Goal: Task Accomplishment & Management: Complete application form

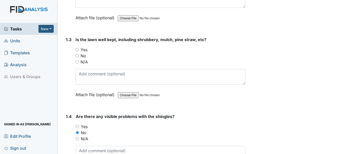
scroll to position [206, 0]
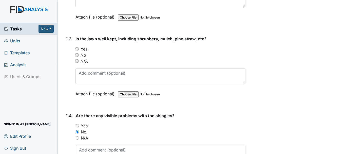
click at [77, 47] on input "Yes" at bounding box center [76, 48] width 3 height 3
radio input "true"
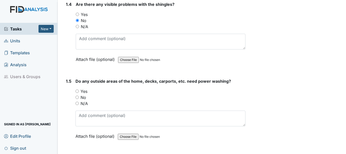
scroll to position [318, 0]
click at [77, 89] on input "Yes" at bounding box center [76, 90] width 3 height 3
radio input "true"
click at [77, 95] on input "No" at bounding box center [76, 96] width 3 height 3
radio input "true"
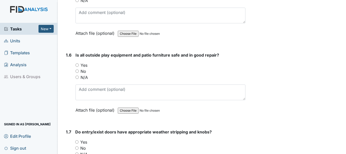
scroll to position [423, 0]
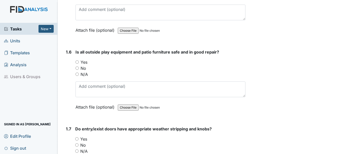
click at [77, 60] on input "Yes" at bounding box center [76, 61] width 3 height 3
radio input "true"
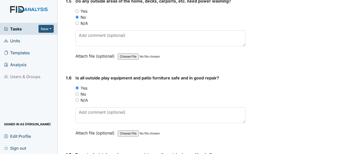
scroll to position [396, 0]
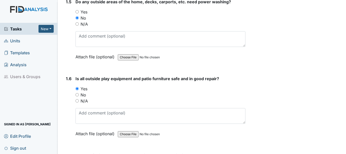
click at [83, 86] on label "Yes" at bounding box center [84, 89] width 7 height 6
click at [79, 87] on input "Yes" at bounding box center [76, 88] width 3 height 3
click at [77, 93] on input "No" at bounding box center [76, 94] width 3 height 3
radio input "true"
click at [77, 87] on input "Yes" at bounding box center [76, 88] width 3 height 3
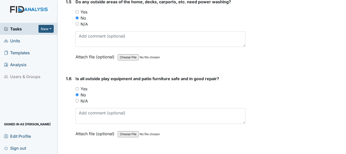
radio input "true"
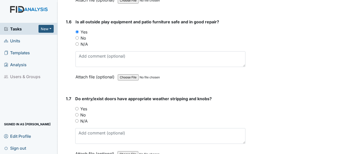
scroll to position [460, 0]
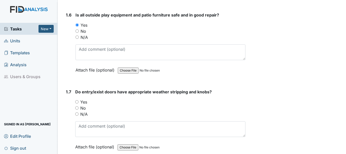
click at [77, 100] on input "Yes" at bounding box center [76, 101] width 3 height 3
radio input "true"
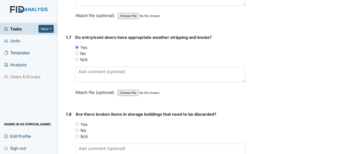
scroll to position [526, 0]
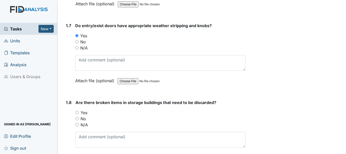
click at [77, 117] on input "No" at bounding box center [76, 118] width 3 height 3
radio input "true"
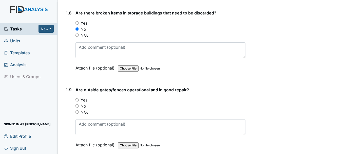
scroll to position [617, 0]
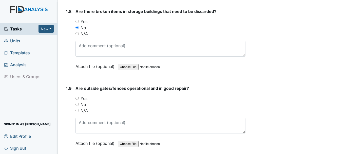
click at [76, 96] on input "Yes" at bounding box center [76, 97] width 3 height 3
radio input "true"
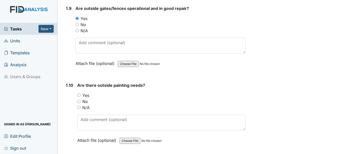
scroll to position [697, 0]
click at [78, 99] on input "No" at bounding box center [78, 100] width 3 height 3
radio input "true"
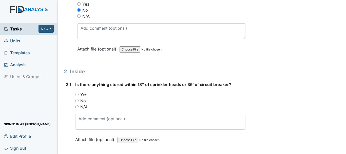
scroll to position [788, 0]
click at [77, 98] on input "No" at bounding box center [76, 99] width 3 height 3
radio input "true"
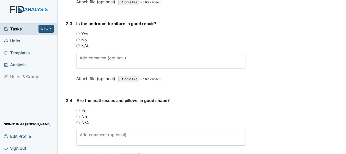
scroll to position [1002, 0]
click at [79, 108] on input "Yes" at bounding box center [77, 109] width 3 height 3
radio input "true"
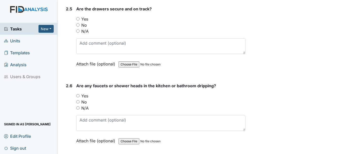
scroll to position [1170, 0]
click at [78, 100] on input "No" at bounding box center [77, 101] width 3 height 3
radio input "true"
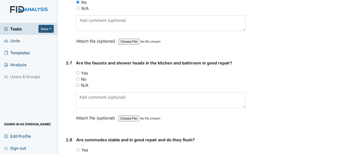
scroll to position [1270, 0]
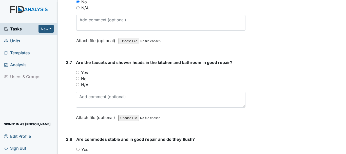
click at [78, 71] on input "Yes" at bounding box center [77, 72] width 3 height 3
radio input "true"
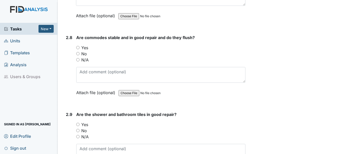
scroll to position [1372, 0]
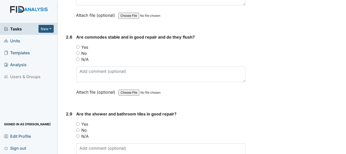
click at [78, 45] on input "Yes" at bounding box center [77, 46] width 3 height 3
radio input "true"
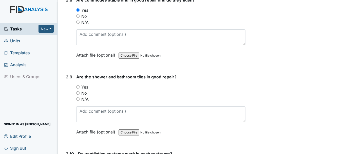
scroll to position [1409, 0]
click at [78, 85] on input "Yes" at bounding box center [77, 86] width 3 height 3
radio input "true"
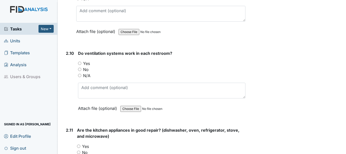
scroll to position [1510, 0]
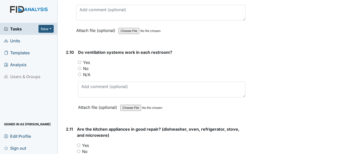
click at [79, 61] on input "Yes" at bounding box center [79, 62] width 3 height 3
radio input "true"
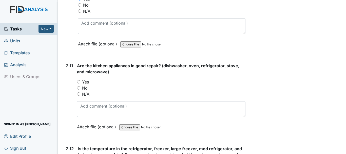
scroll to position [1581, 0]
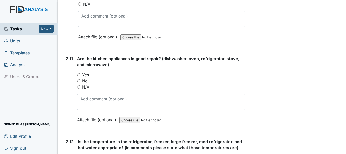
click at [80, 73] on input "Yes" at bounding box center [78, 74] width 3 height 3
radio input "true"
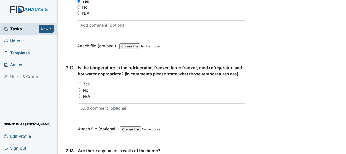
scroll to position [1656, 0]
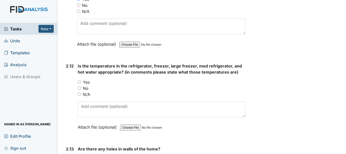
click at [80, 80] on input "Yes" at bounding box center [79, 81] width 3 height 3
radio input "true"
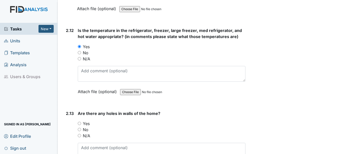
scroll to position [1695, 0]
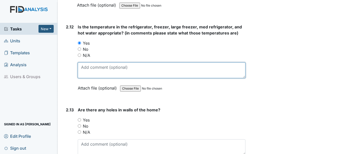
click at [92, 62] on textarea at bounding box center [162, 70] width 168 height 16
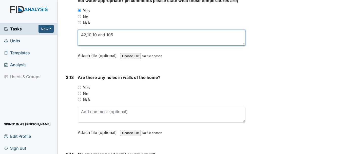
scroll to position [1728, 0]
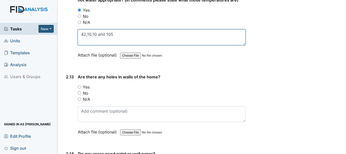
type textarea "42,10,10 and 105"
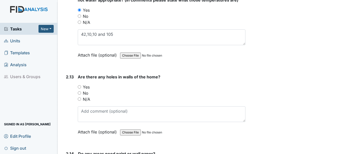
click at [80, 91] on input "No" at bounding box center [79, 92] width 3 height 3
radio input "true"
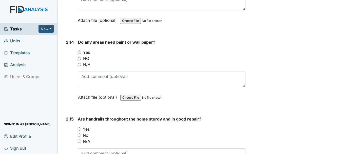
scroll to position [1840, 0]
click at [80, 56] on input "NO" at bounding box center [79, 57] width 3 height 3
radio input "true"
click at [80, 50] on input "Yes" at bounding box center [79, 51] width 3 height 3
radio input "true"
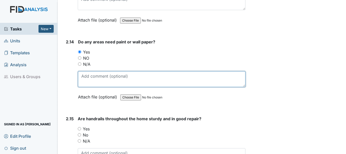
click at [99, 78] on textarea at bounding box center [161, 79] width 167 height 16
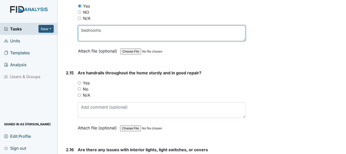
scroll to position [1888, 0]
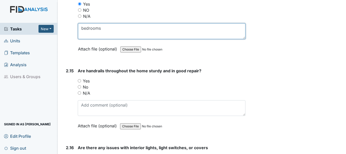
type textarea "bedrooms"
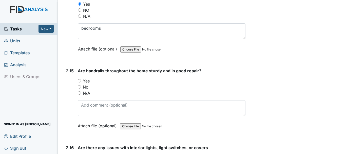
click at [79, 79] on input "Yes" at bounding box center [79, 80] width 3 height 3
radio input "true"
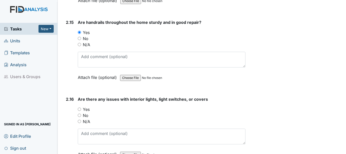
scroll to position [1937, 0]
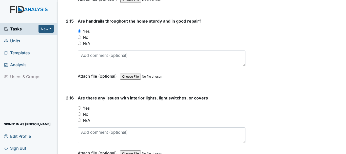
click at [79, 118] on input "N/A" at bounding box center [79, 119] width 3 height 3
radio input "true"
click at [79, 112] on input "No" at bounding box center [79, 113] width 3 height 3
radio input "true"
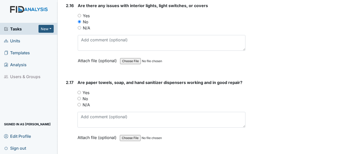
scroll to position [2030, 0]
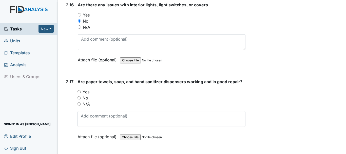
click at [78, 90] on input "Yes" at bounding box center [78, 91] width 3 height 3
radio input "true"
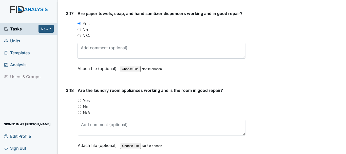
scroll to position [2099, 0]
click at [79, 98] on input "Yes" at bounding box center [79, 99] width 3 height 3
radio input "true"
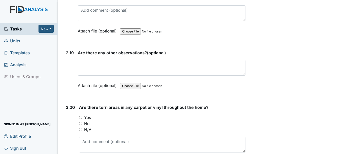
scroll to position [2230, 0]
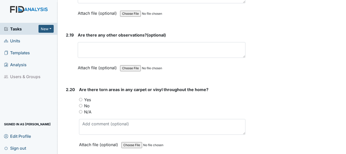
click at [79, 104] on input "No" at bounding box center [80, 105] width 3 height 3
radio input "true"
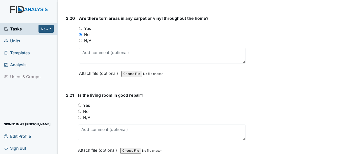
click at [79, 103] on input "Yes" at bounding box center [79, 104] width 3 height 3
radio input "true"
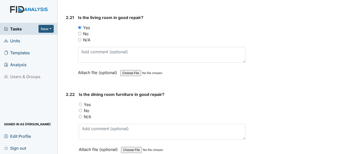
scroll to position [2381, 0]
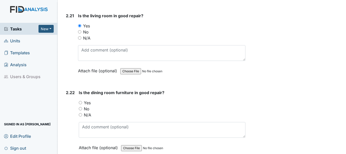
click at [82, 101] on input "Yes" at bounding box center [80, 102] width 3 height 3
radio input "true"
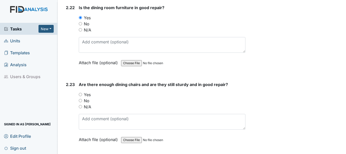
scroll to position [2466, 0]
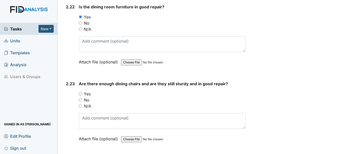
click at [81, 92] on input "Yes" at bounding box center [80, 93] width 3 height 3
radio input "true"
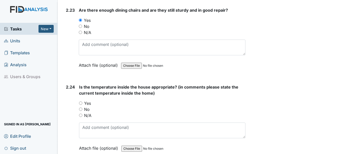
scroll to position [2541, 0]
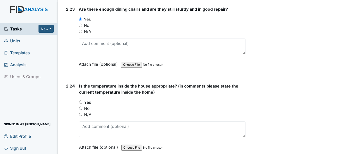
click at [81, 100] on input "Yes" at bounding box center [80, 101] width 3 height 3
radio input "true"
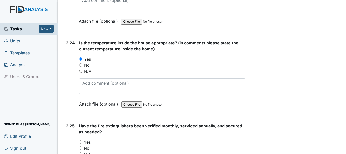
scroll to position [2589, 0]
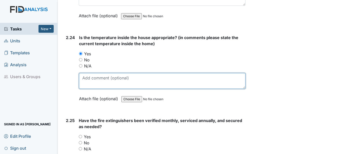
click at [102, 73] on textarea at bounding box center [162, 81] width 166 height 16
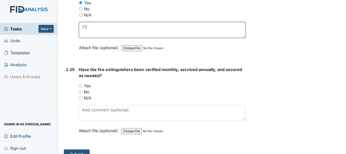
scroll to position [2642, 0]
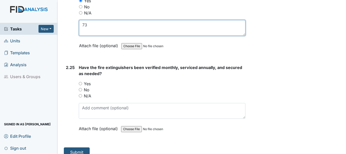
type textarea "73"
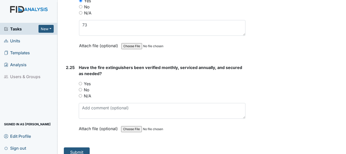
click at [81, 82] on input "Yes" at bounding box center [80, 83] width 3 height 3
radio input "true"
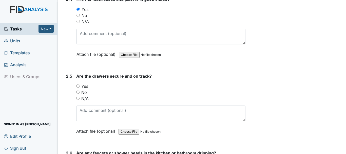
scroll to position [1102, 0]
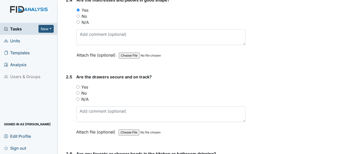
click at [78, 85] on input "Yes" at bounding box center [77, 86] width 3 height 3
radio input "true"
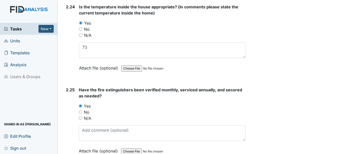
scroll to position [2643, 0]
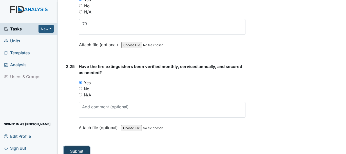
click at [77, 148] on button "Submit" at bounding box center [77, 151] width 26 height 10
